Goal: Task Accomplishment & Management: Use online tool/utility

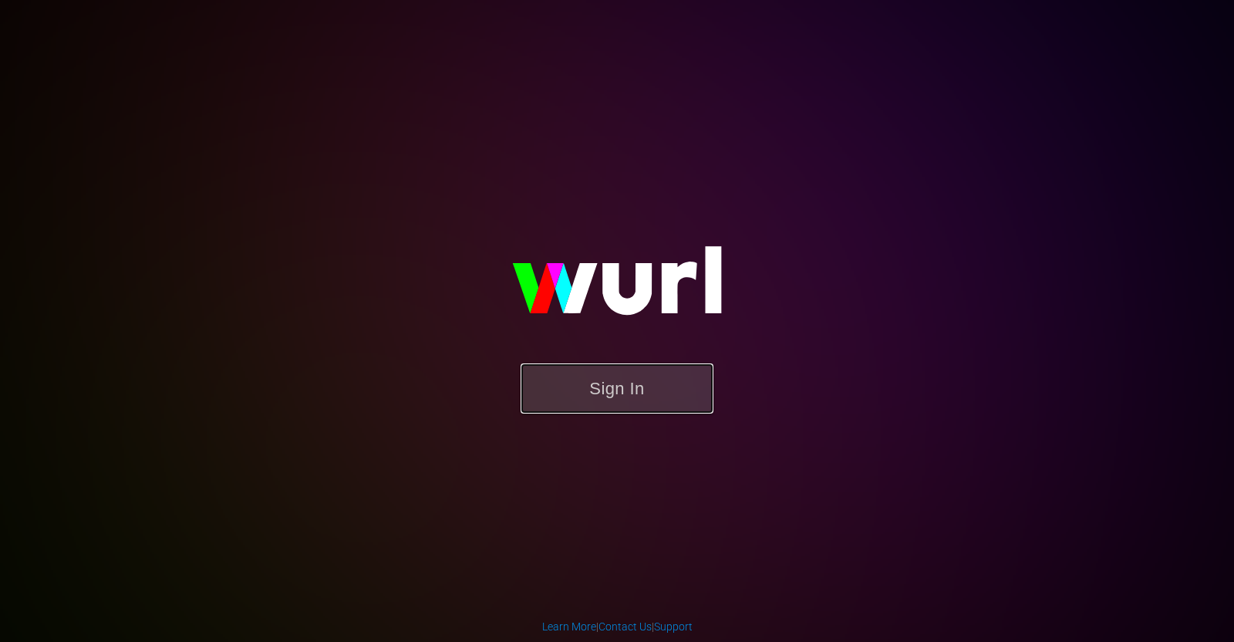
click at [664, 390] on button "Sign In" at bounding box center [616, 388] width 193 height 50
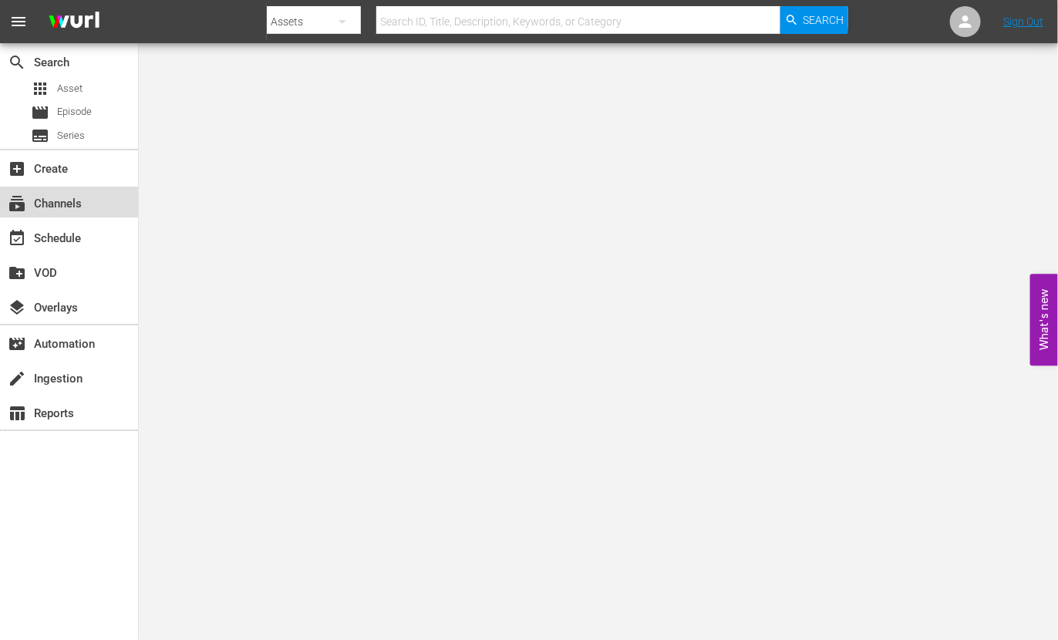
click at [50, 202] on div "subscriptions Channels" at bounding box center [43, 201] width 86 height 14
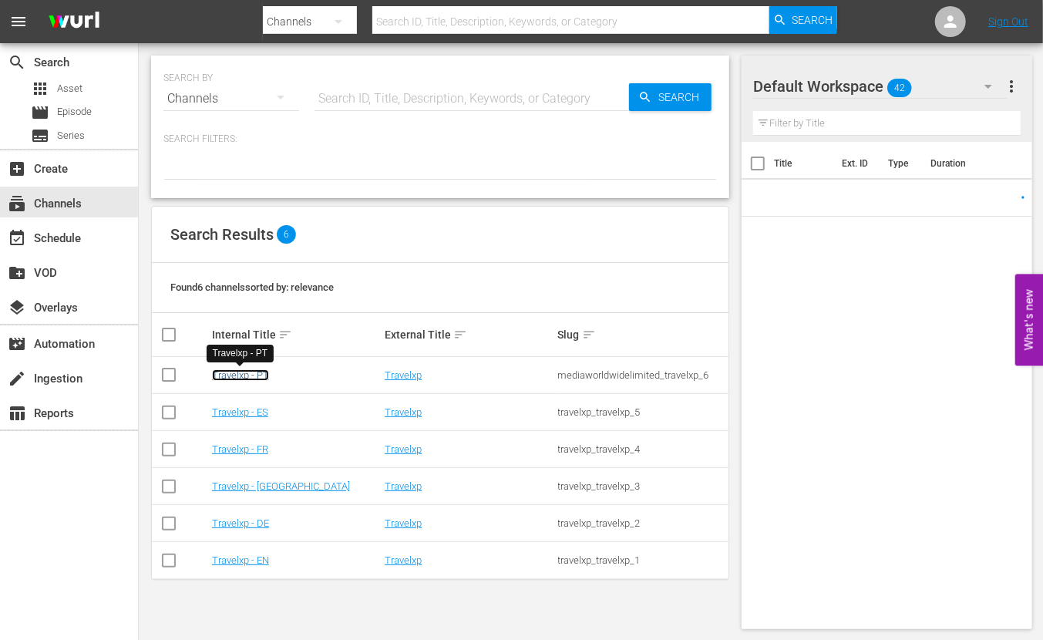
click at [244, 369] on link "Travelxp - PT" at bounding box center [240, 375] width 57 height 12
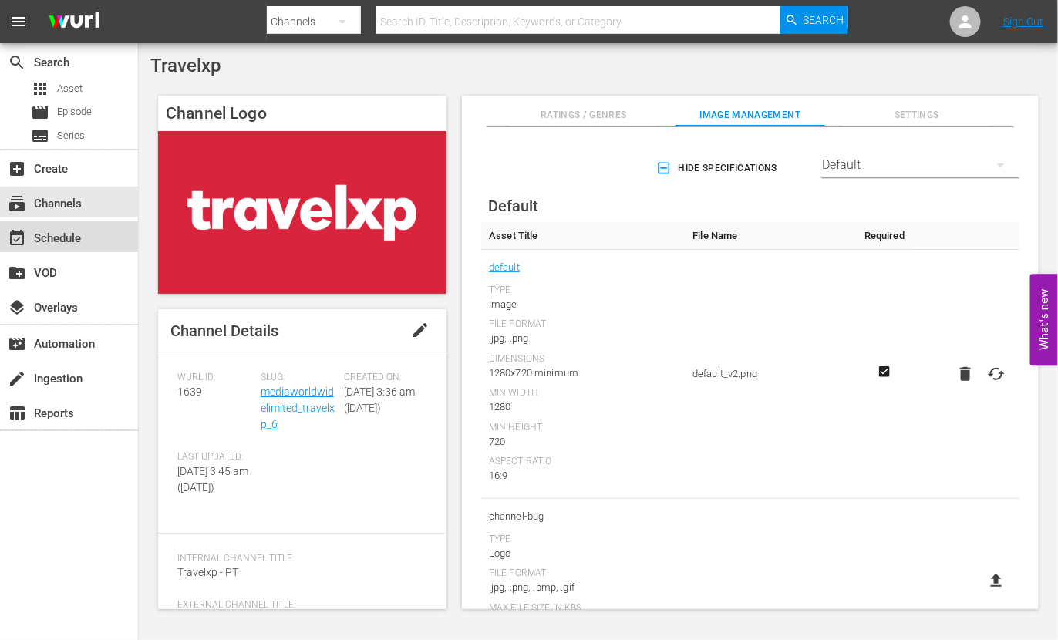
click at [89, 230] on div "event_available Schedule" at bounding box center [69, 236] width 138 height 31
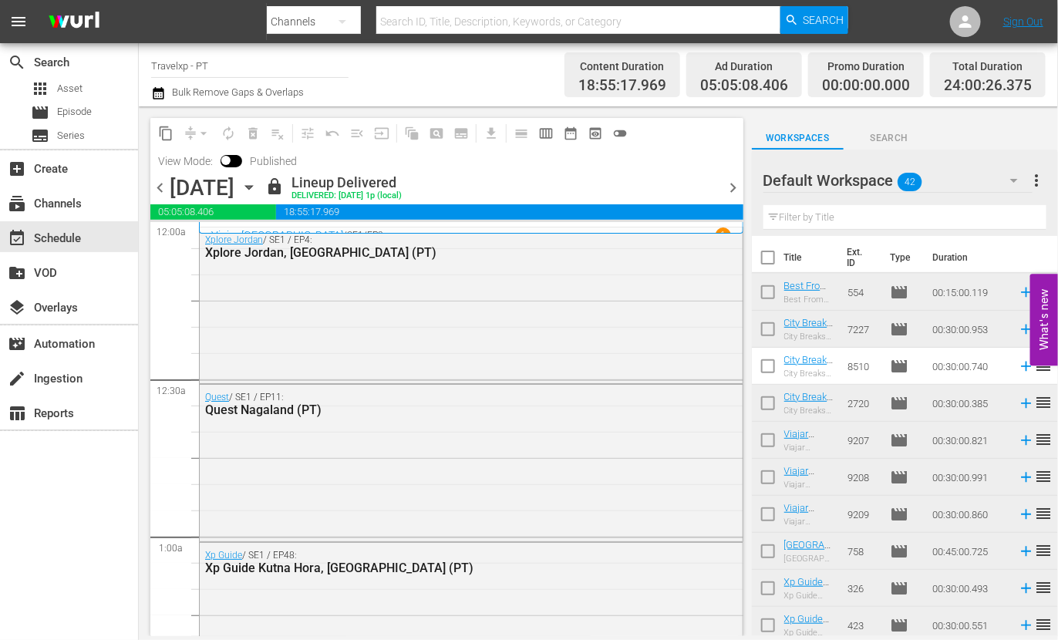
click at [89, 230] on div "event_available Schedule" at bounding box center [69, 236] width 138 height 31
